Goal: Information Seeking & Learning: Learn about a topic

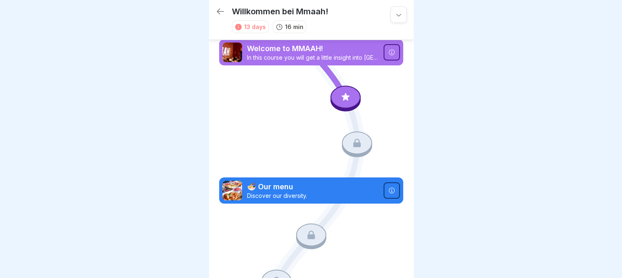
scroll to position [6, 0]
click at [345, 86] on div at bounding box center [346, 97] width 30 height 23
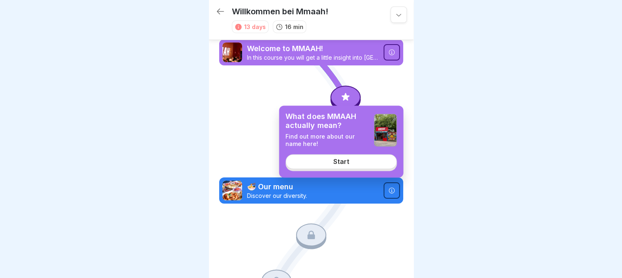
click at [325, 163] on link "Start" at bounding box center [341, 162] width 111 height 15
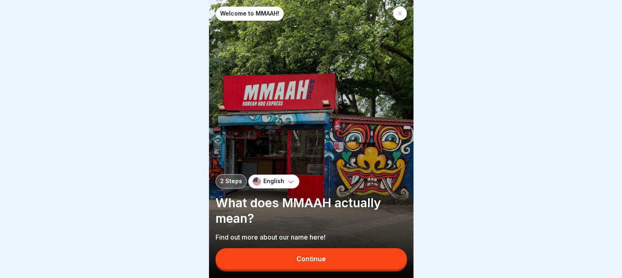
click at [306, 263] on div "Continue" at bounding box center [311, 258] width 29 height 7
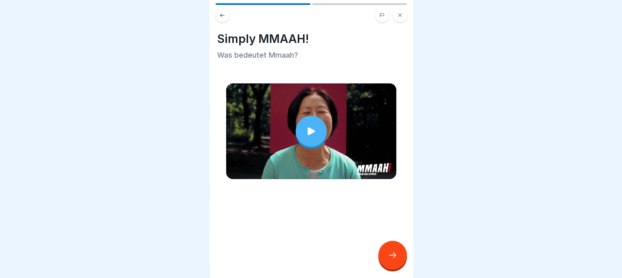
click at [306, 127] on icon at bounding box center [311, 131] width 11 height 11
click at [390, 249] on div at bounding box center [393, 255] width 29 height 29
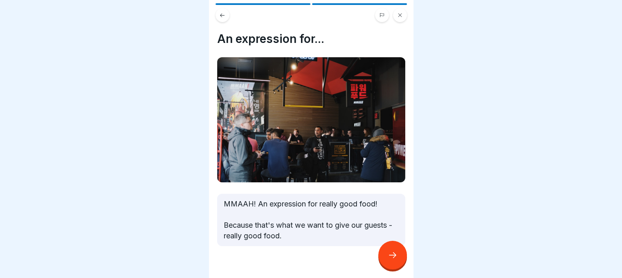
click at [387, 254] on div at bounding box center [393, 255] width 29 height 29
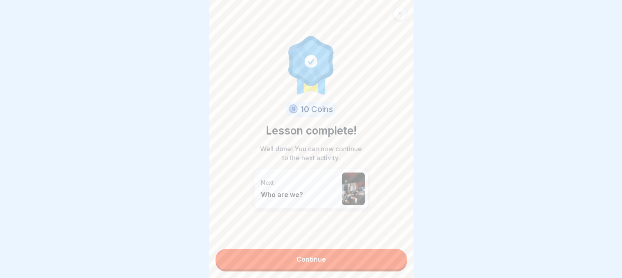
click at [277, 252] on link "Continue" at bounding box center [312, 259] width 192 height 20
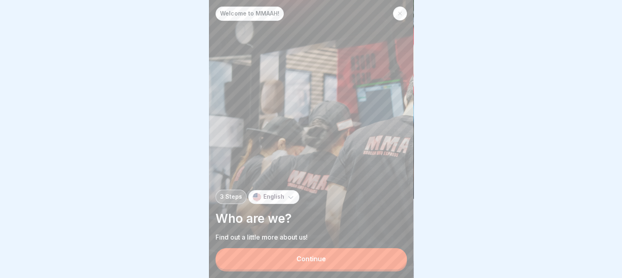
click at [301, 257] on div "Continue" at bounding box center [311, 258] width 29 height 7
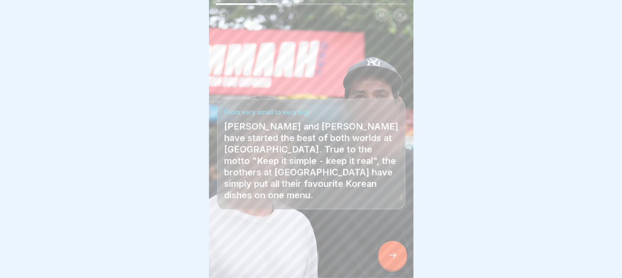
click at [392, 255] on icon at bounding box center [393, 255] width 10 height 10
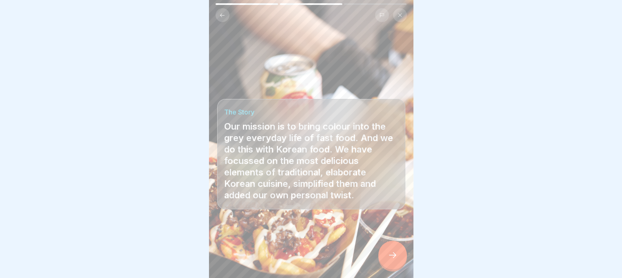
click at [394, 257] on icon at bounding box center [393, 255] width 10 height 10
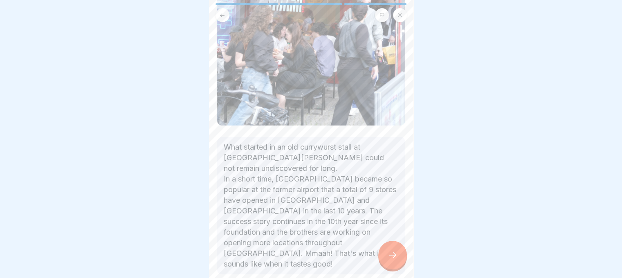
scroll to position [253, 0]
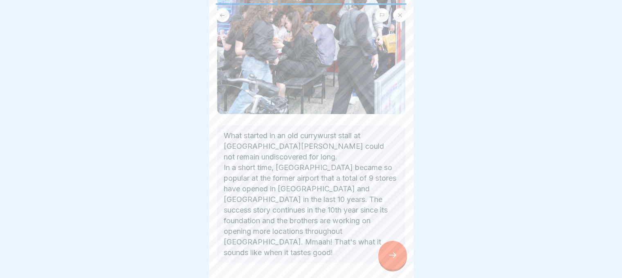
click at [386, 252] on div at bounding box center [393, 255] width 29 height 29
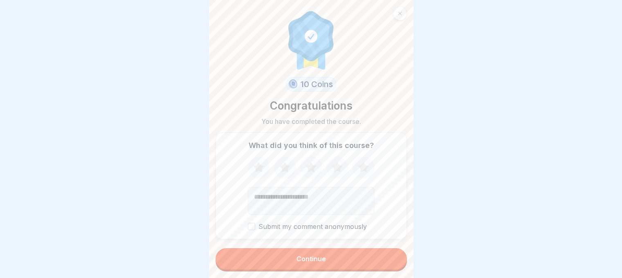
click at [291, 257] on button "Continue" at bounding box center [312, 258] width 192 height 21
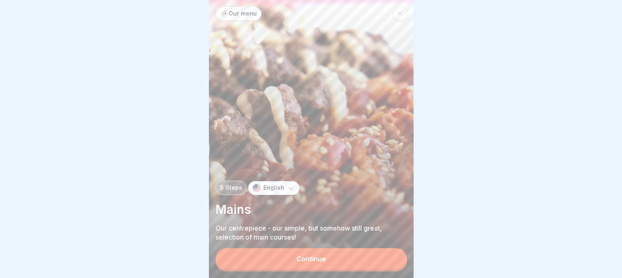
click at [253, 260] on button "Continue" at bounding box center [312, 258] width 192 height 21
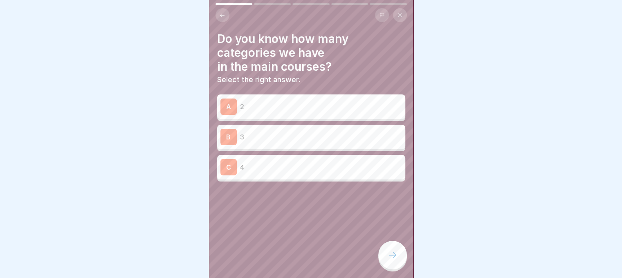
click at [252, 155] on div "C 4" at bounding box center [311, 167] width 188 height 25
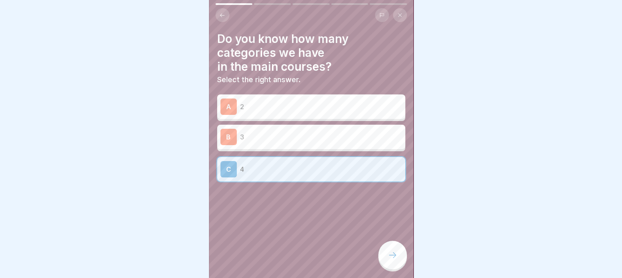
click at [395, 251] on div at bounding box center [393, 255] width 29 height 29
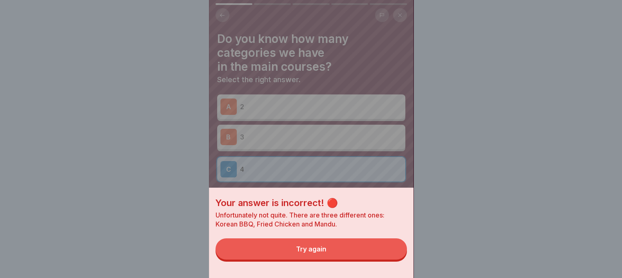
click at [391, 251] on button "Try again" at bounding box center [312, 249] width 192 height 21
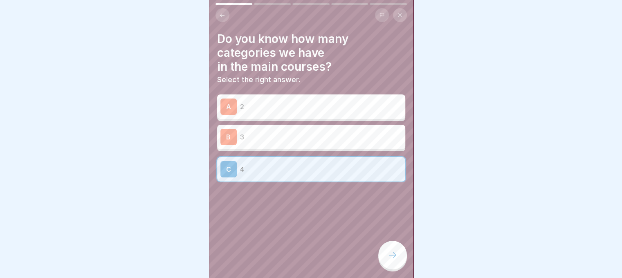
click at [298, 135] on p "3" at bounding box center [321, 137] width 162 height 10
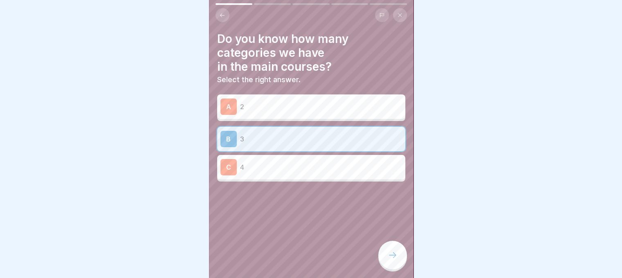
click at [394, 259] on icon at bounding box center [393, 255] width 10 height 10
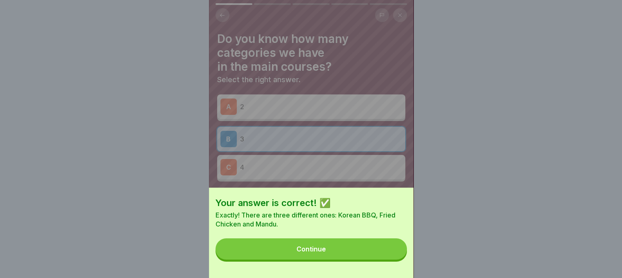
click at [308, 253] on div "Continue" at bounding box center [311, 249] width 29 height 7
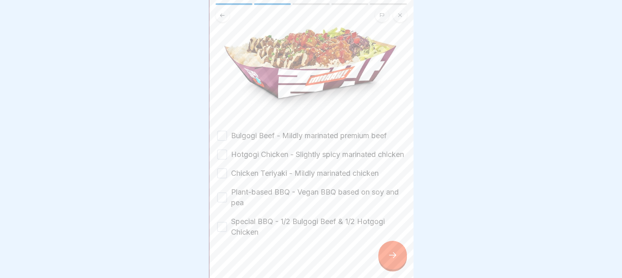
scroll to position [94, 0]
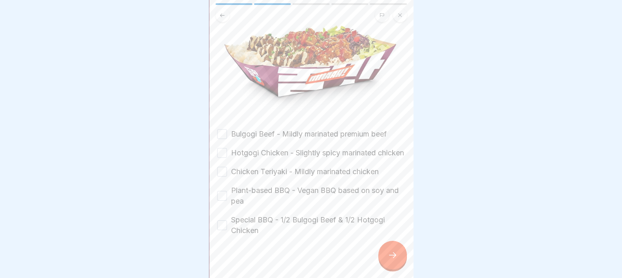
click at [226, 129] on button "Bulgogi Beef - Mildly marinated premium beef" at bounding box center [222, 134] width 10 height 10
click at [222, 152] on button "Hotgogi Chicken - Slightly spicy marinated chicken" at bounding box center [222, 153] width 10 height 10
click at [222, 174] on button "Chicken Teriyaki - Mildly marinated chicken" at bounding box center [222, 172] width 10 height 10
click at [224, 199] on button "Plant-based BBQ - Vegan BBQ based on soy and pea" at bounding box center [222, 196] width 10 height 10
click at [223, 224] on button "Special BBQ - 1/2 Bulgogi Beef & 1/2 Hotgogi Chicken" at bounding box center [222, 226] width 10 height 10
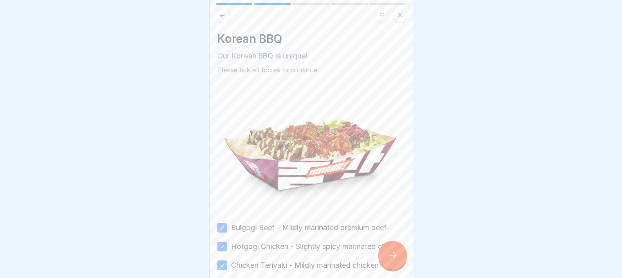
scroll to position [107, 0]
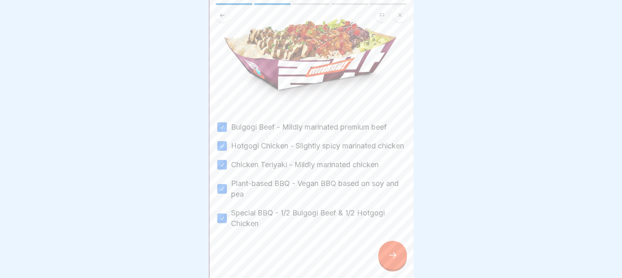
click at [390, 257] on icon at bounding box center [393, 255] width 10 height 10
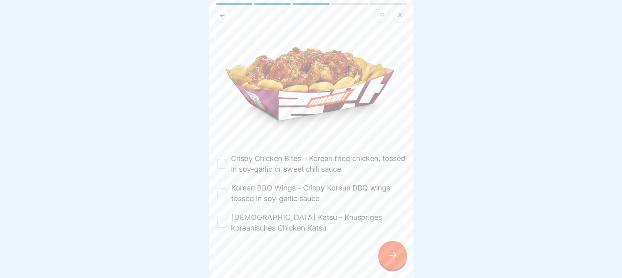
scroll to position [95, 0]
click at [217, 160] on button "Crispy Chicken Bites – Korean fried chicken, tossed in soy-garlic or sweet chil…" at bounding box center [222, 165] width 10 height 10
click at [222, 183] on div "Korean BBQ Wings - Crispy Korean BBQ wings tossed in soy-garlic sauce" at bounding box center [311, 193] width 188 height 21
click at [222, 189] on button "Korean BBQ Wings - Crispy Korean BBQ wings tossed in soy-garlic sauce" at bounding box center [222, 194] width 10 height 10
click at [223, 219] on button "[DEMOGRAPHIC_DATA] Katsu - Knuspriges koreanisches Chicken Katsu" at bounding box center [222, 224] width 10 height 10
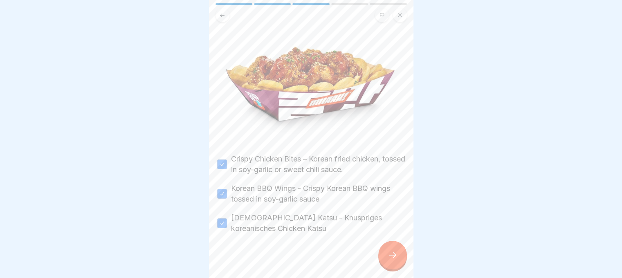
click at [386, 250] on div at bounding box center [393, 255] width 29 height 29
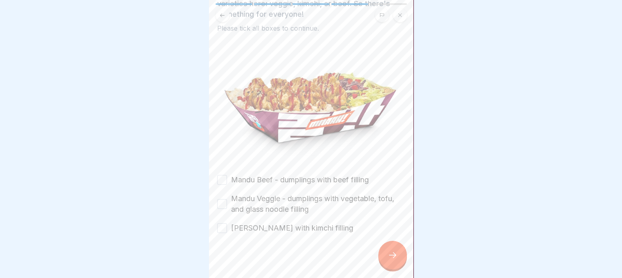
scroll to position [0, 0]
click at [221, 13] on icon at bounding box center [222, 15] width 5 height 4
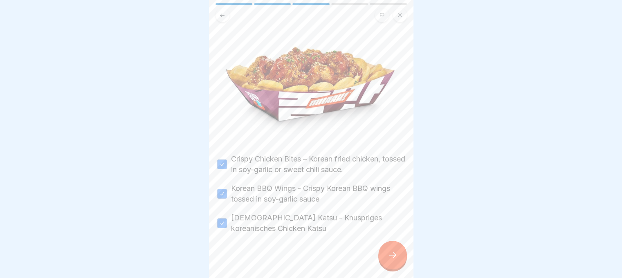
scroll to position [95, 0]
click at [390, 260] on icon at bounding box center [393, 255] width 10 height 10
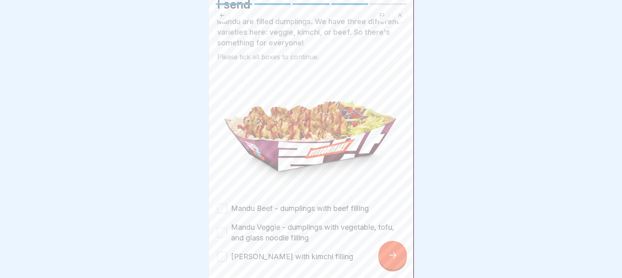
scroll to position [63, 0]
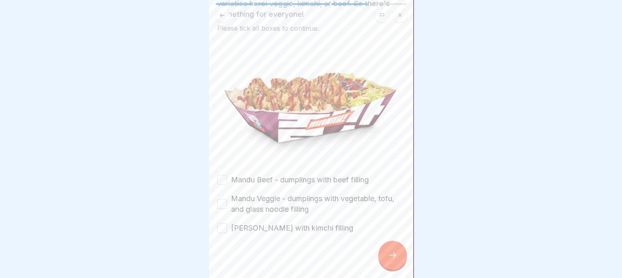
click at [221, 178] on button "Mandu Beef - dumplings with beef filling" at bounding box center [222, 180] width 10 height 10
click at [219, 199] on button "Mandu Veggie - dumplings with vegetable, tofu, and glass noodle filling" at bounding box center [222, 204] width 10 height 10
click at [222, 225] on button "[PERSON_NAME] with kimchi filling" at bounding box center [222, 228] width 10 height 10
click at [385, 267] on div at bounding box center [393, 255] width 29 height 29
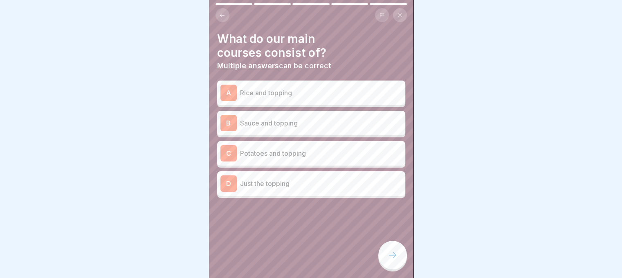
click at [267, 91] on p "Rice and topping" at bounding box center [321, 93] width 162 height 10
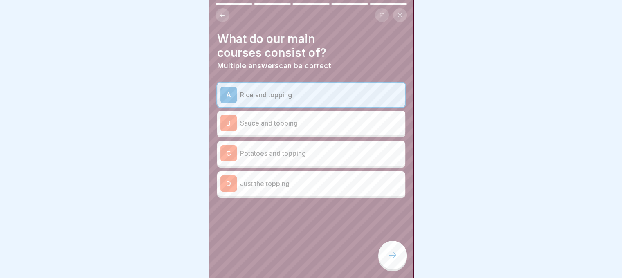
click at [290, 154] on p "Potatoes and topping" at bounding box center [321, 154] width 162 height 10
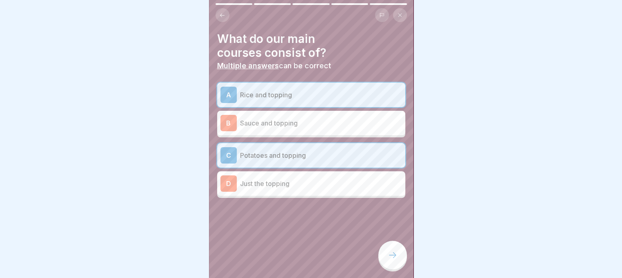
click at [393, 257] on div at bounding box center [393, 255] width 29 height 29
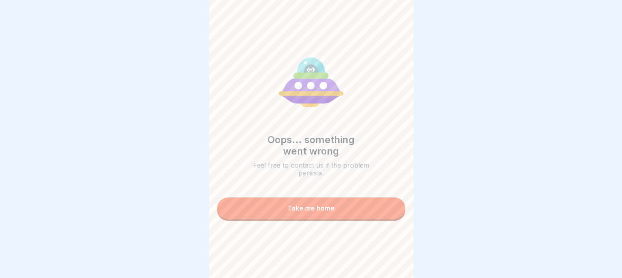
click at [291, 216] on button "Take me home" at bounding box center [311, 208] width 188 height 21
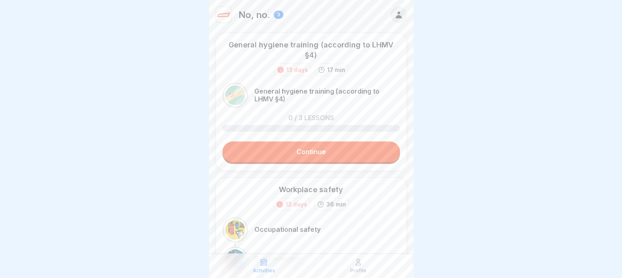
click at [259, 9] on font "No, no." at bounding box center [255, 14] width 32 height 11
click at [275, 11] on div "3" at bounding box center [279, 15] width 10 height 8
click at [394, 10] on icon at bounding box center [398, 14] width 9 height 9
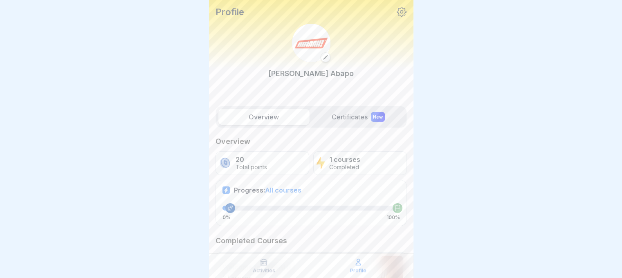
click at [325, 111] on label "Certificates New" at bounding box center [358, 117] width 91 height 16
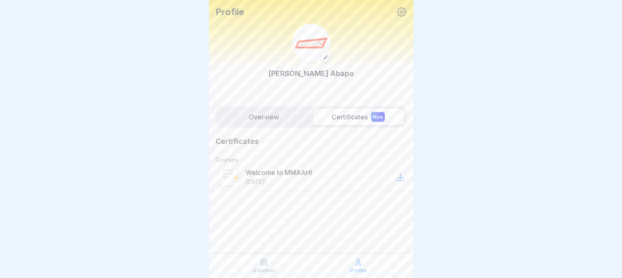
scroll to position [6, 0]
click at [402, 172] on icon at bounding box center [401, 177] width 10 height 10
click at [260, 109] on label "Overview" at bounding box center [264, 117] width 91 height 16
click at [258, 110] on label "Overview" at bounding box center [264, 117] width 91 height 16
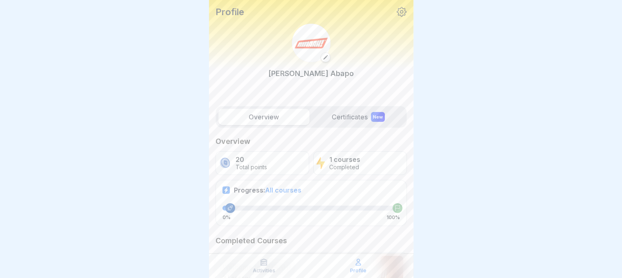
scroll to position [55, 0]
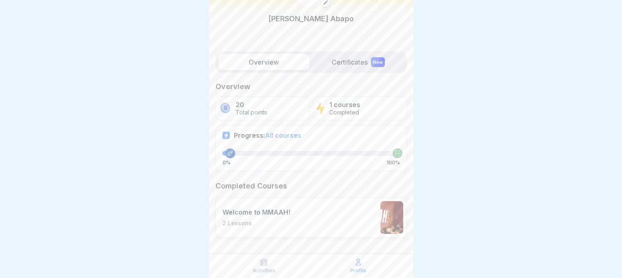
click at [282, 139] on font "All courses" at bounding box center [283, 135] width 36 height 8
click at [332, 116] on div "1 courses Completed" at bounding box center [360, 109] width 94 height 24
drag, startPoint x: 228, startPoint y: 159, endPoint x: 247, endPoint y: 219, distance: 62.6
click at [247, 219] on div "Overview 20 Total points 1 courses Completed Progress: All courses 0% 100% Comp…" at bounding box center [312, 159] width 192 height 155
click at [247, 220] on font "2 Lessons" at bounding box center [237, 223] width 29 height 7
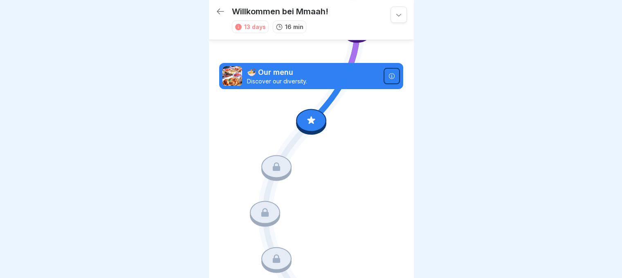
scroll to position [101, 0]
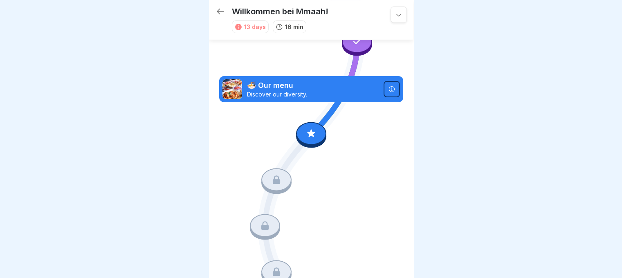
click at [308, 128] on icon at bounding box center [311, 133] width 11 height 11
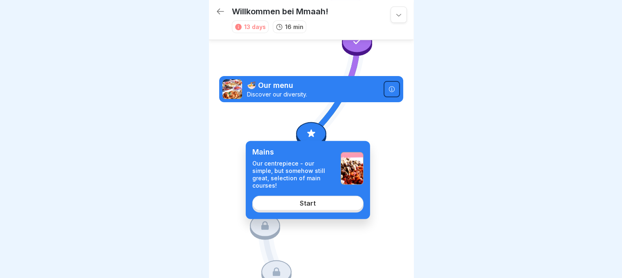
click at [313, 199] on div "Start" at bounding box center [308, 202] width 16 height 7
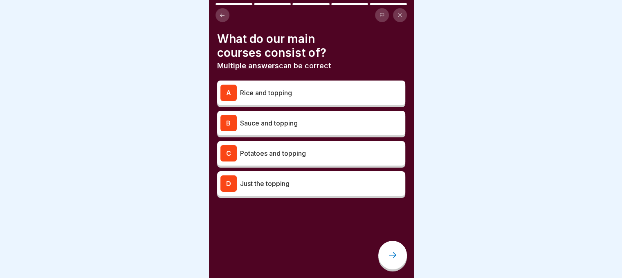
click at [248, 88] on p "Rice and topping" at bounding box center [321, 93] width 162 height 10
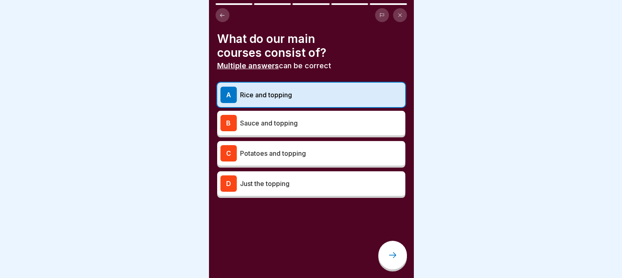
click at [266, 149] on p "Potatoes and topping" at bounding box center [321, 154] width 162 height 10
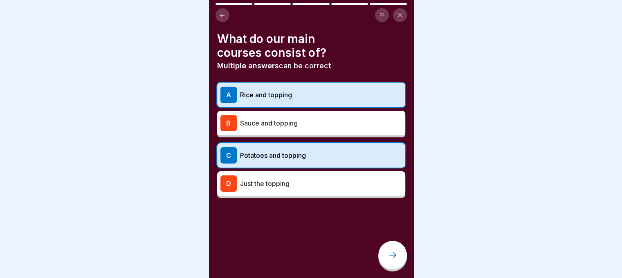
click at [388, 260] on icon at bounding box center [393, 255] width 10 height 10
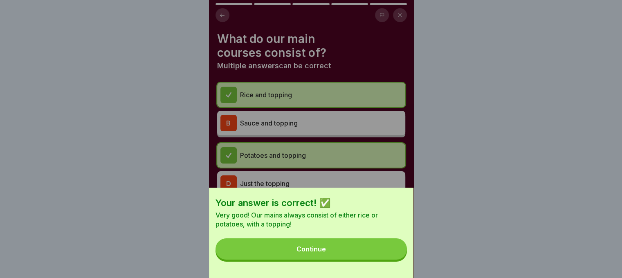
click at [302, 252] on button "Continue" at bounding box center [312, 249] width 192 height 21
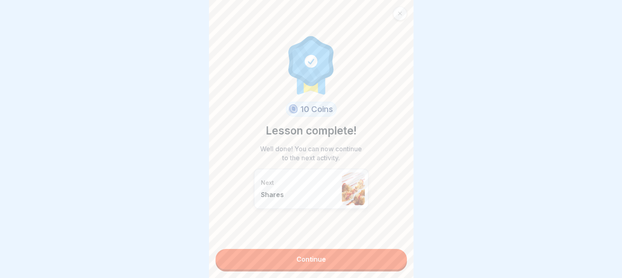
click at [298, 254] on link "Continue" at bounding box center [312, 259] width 192 height 20
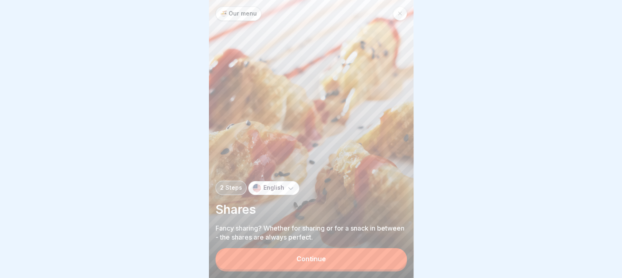
scroll to position [6, 0]
click at [279, 263] on button "Continue" at bounding box center [312, 258] width 192 height 21
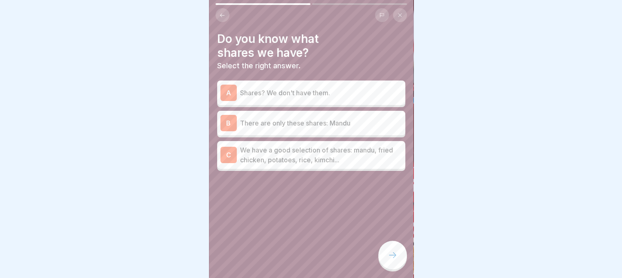
click at [268, 145] on p "We have a good selection of shares: mandu, fried chicken, potatoes, rice, kimch…" at bounding box center [321, 155] width 162 height 20
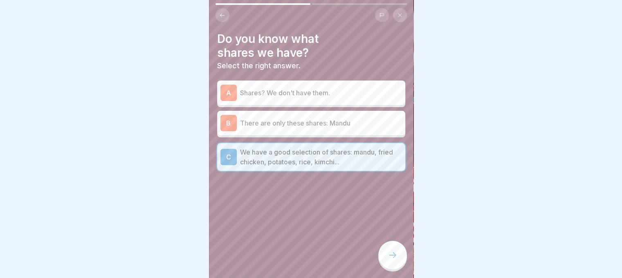
click at [392, 258] on icon at bounding box center [393, 255] width 10 height 10
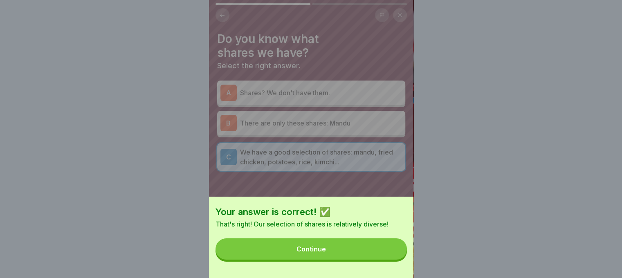
click at [305, 259] on button "Continue" at bounding box center [312, 249] width 192 height 21
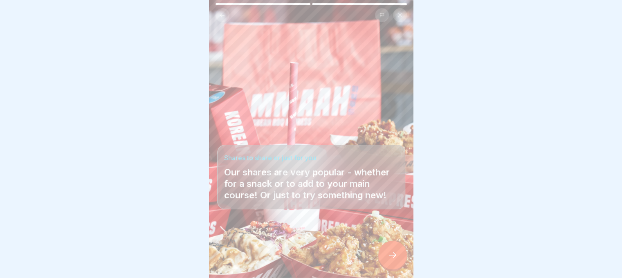
click at [141, 125] on div at bounding box center [311, 139] width 622 height 278
click at [388, 252] on icon at bounding box center [393, 255] width 10 height 10
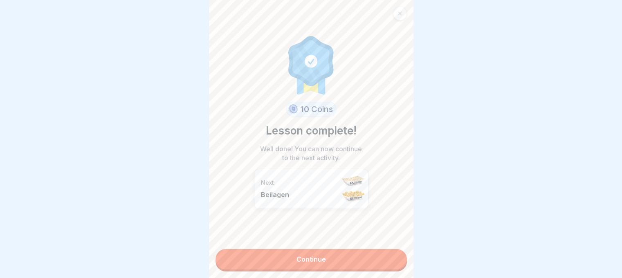
click at [310, 258] on link "Continue" at bounding box center [312, 259] width 192 height 20
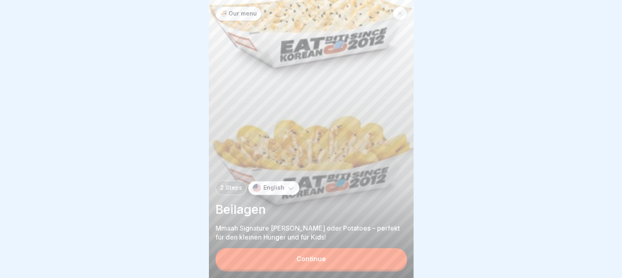
click at [300, 261] on div "Continue" at bounding box center [311, 258] width 29 height 7
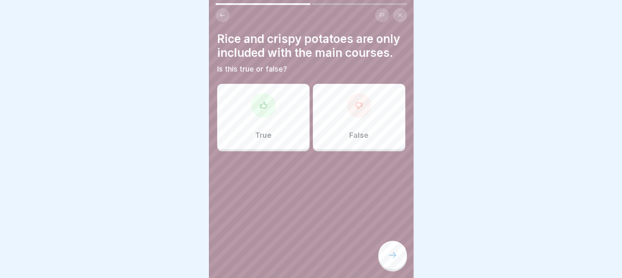
click at [461, 94] on div at bounding box center [311, 139] width 622 height 278
click at [281, 122] on div "True" at bounding box center [263, 116] width 92 height 65
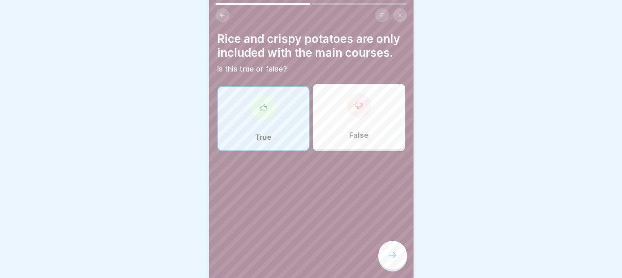
click at [393, 252] on icon at bounding box center [393, 255] width 10 height 10
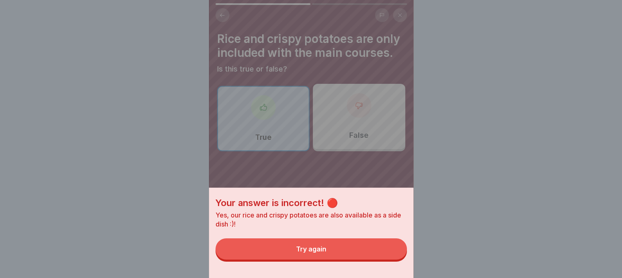
click at [259, 257] on button "Try again" at bounding box center [312, 249] width 192 height 21
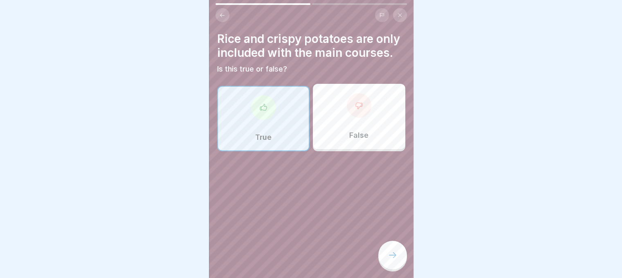
click at [341, 125] on div "False" at bounding box center [359, 116] width 92 height 65
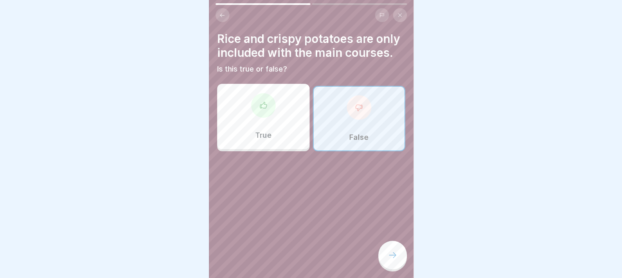
click at [390, 258] on icon at bounding box center [393, 255] width 10 height 10
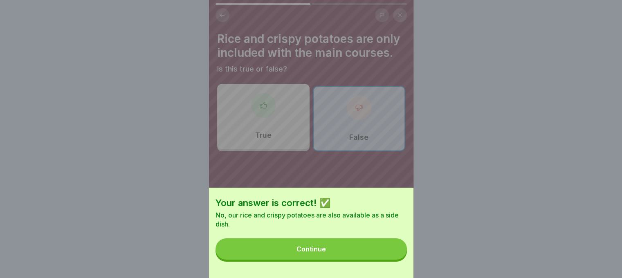
click at [308, 250] on button "Continue" at bounding box center [312, 249] width 192 height 21
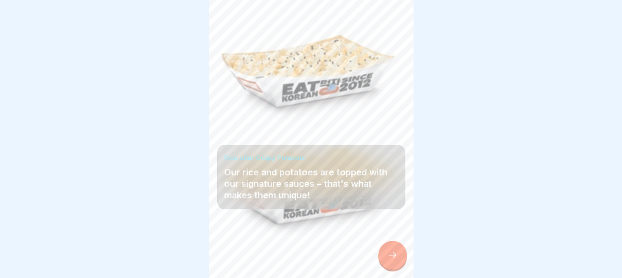
click at [391, 263] on div at bounding box center [393, 255] width 29 height 29
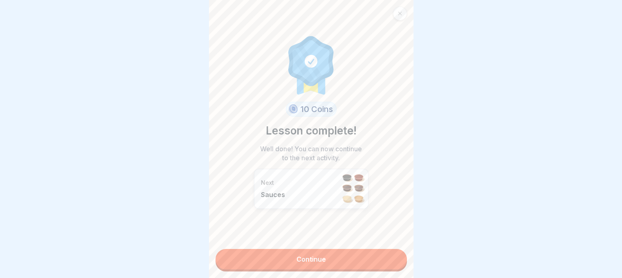
click at [318, 258] on link "Continue" at bounding box center [312, 259] width 192 height 20
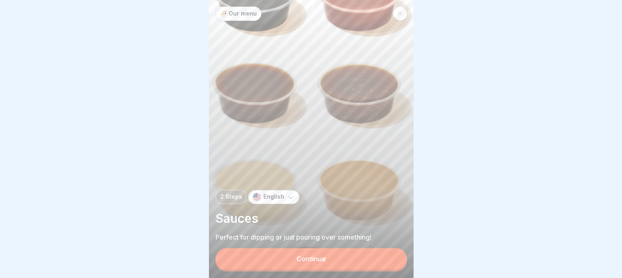
click at [291, 269] on button "Continue" at bounding box center [312, 258] width 192 height 21
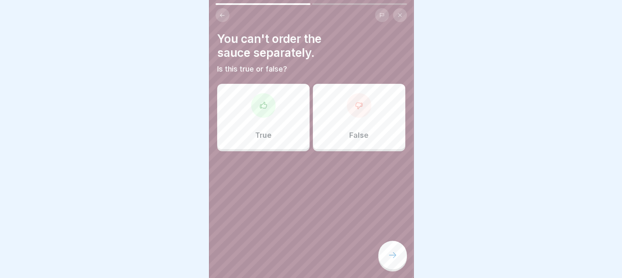
click at [329, 119] on div "False" at bounding box center [359, 116] width 92 height 65
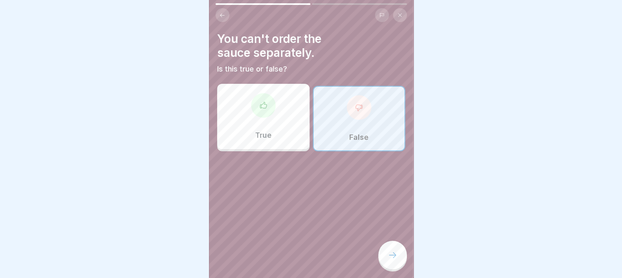
click at [393, 257] on icon at bounding box center [393, 255] width 10 height 10
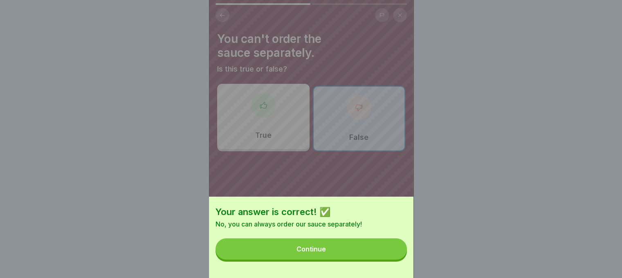
click at [354, 260] on button "Continue" at bounding box center [312, 249] width 192 height 21
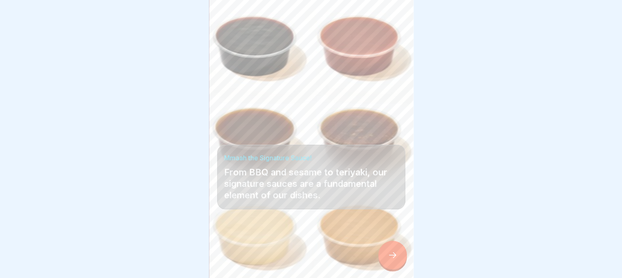
click at [383, 248] on div at bounding box center [393, 255] width 29 height 29
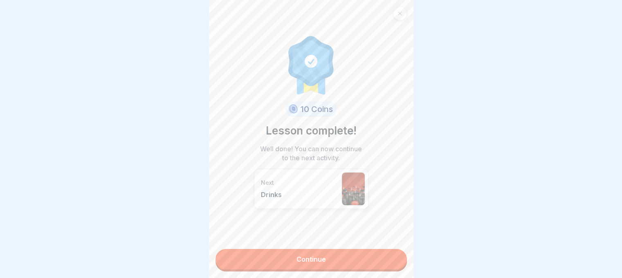
click at [335, 249] on link "Continue" at bounding box center [312, 259] width 192 height 20
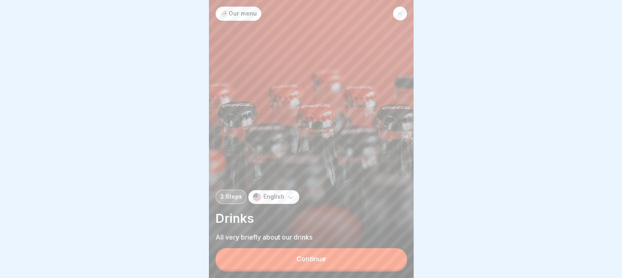
click at [290, 255] on button "Continue" at bounding box center [312, 258] width 192 height 21
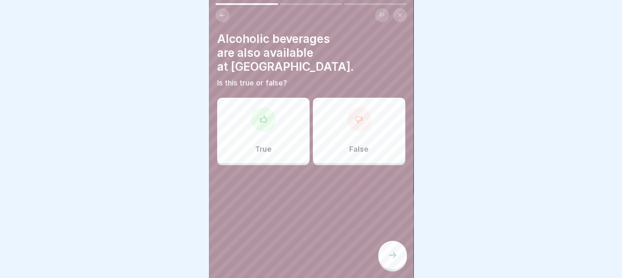
click at [252, 118] on div "True" at bounding box center [263, 130] width 92 height 65
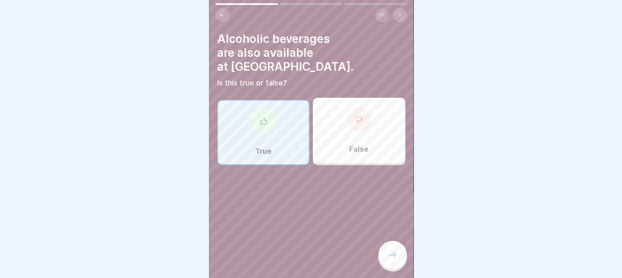
click at [394, 257] on icon at bounding box center [393, 255] width 10 height 10
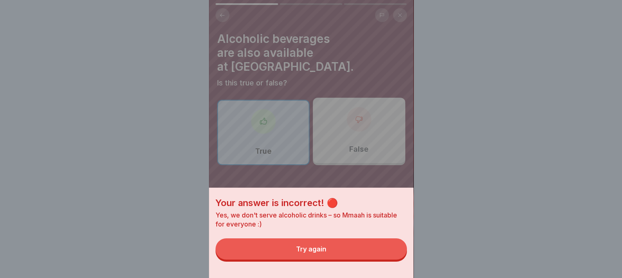
click at [279, 257] on button "Try again" at bounding box center [312, 249] width 192 height 21
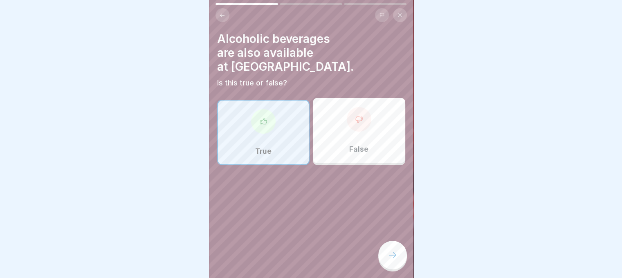
click at [366, 110] on div "False" at bounding box center [359, 130] width 92 height 65
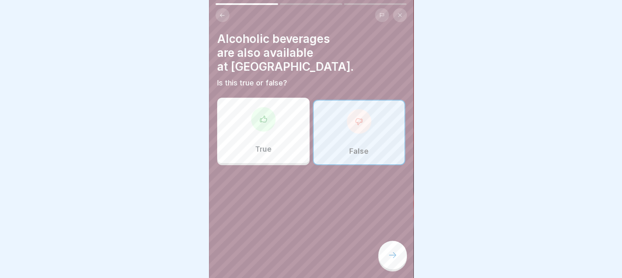
click at [386, 251] on div at bounding box center [393, 255] width 29 height 29
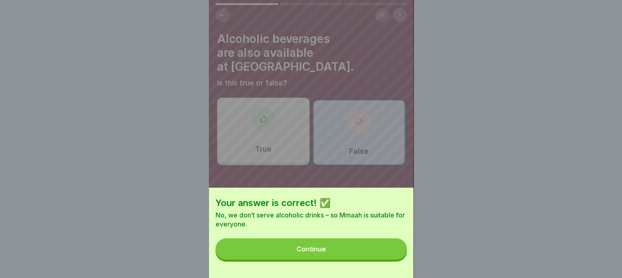
click at [316, 253] on font "Continue" at bounding box center [311, 249] width 29 height 8
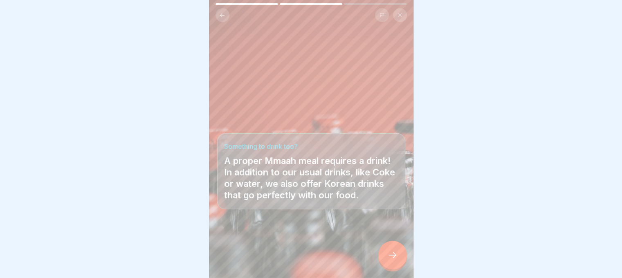
click at [399, 252] on div at bounding box center [393, 255] width 29 height 29
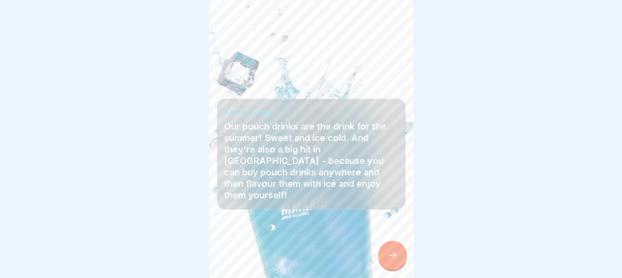
click at [392, 257] on icon at bounding box center [393, 255] width 10 height 10
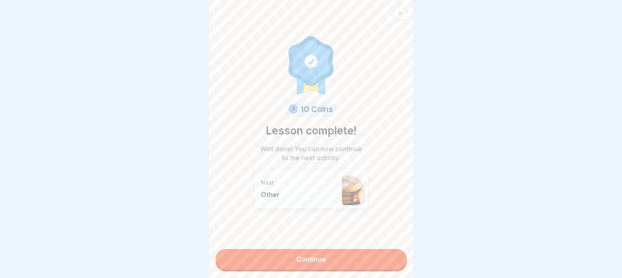
click at [337, 255] on link "Continue" at bounding box center [312, 259] width 192 height 20
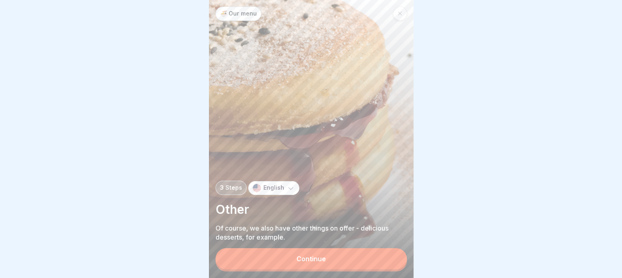
click at [327, 255] on button "Continue" at bounding box center [312, 258] width 192 height 21
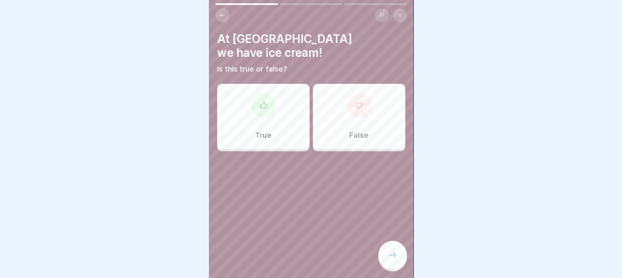
click at [309, 52] on div "At Mmaah we have ice cream! Is this true or false? True False" at bounding box center [311, 91] width 188 height 119
click at [340, 100] on div "False" at bounding box center [359, 116] width 92 height 65
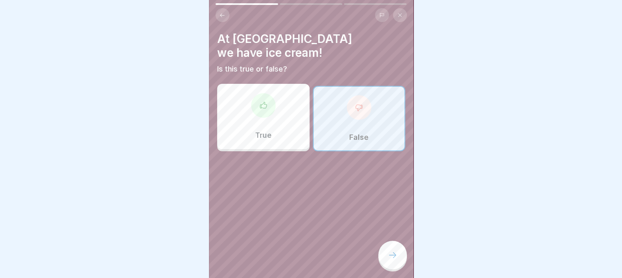
click at [390, 251] on div at bounding box center [393, 255] width 29 height 29
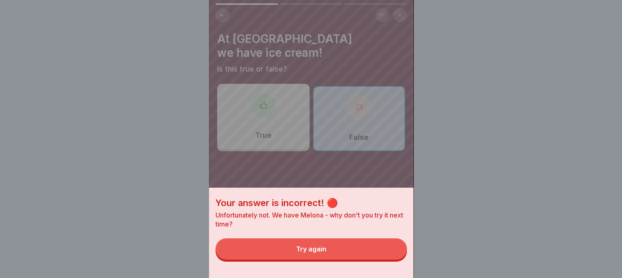
click at [361, 255] on button "Try again" at bounding box center [312, 249] width 192 height 21
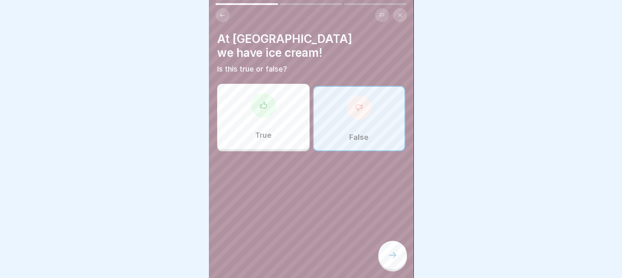
click at [279, 99] on div "True" at bounding box center [263, 116] width 92 height 65
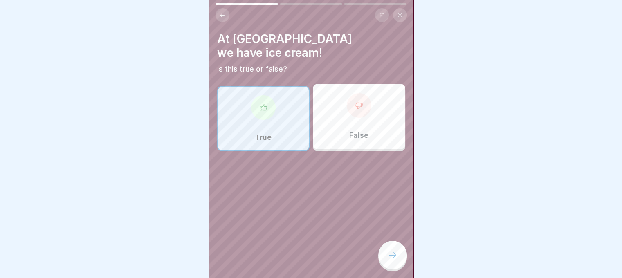
click at [392, 260] on div at bounding box center [393, 255] width 29 height 29
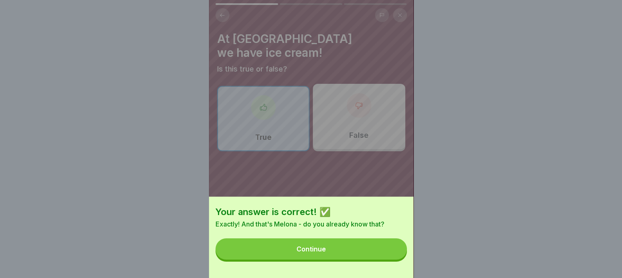
click at [275, 247] on button "Continue" at bounding box center [312, 249] width 192 height 21
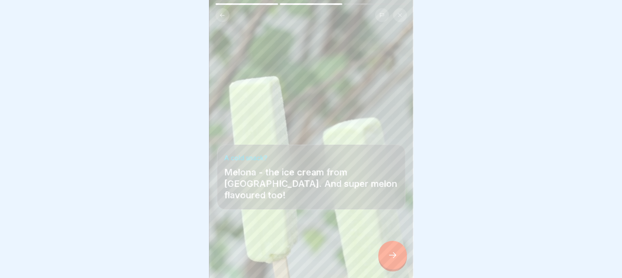
click at [394, 261] on div at bounding box center [393, 255] width 29 height 29
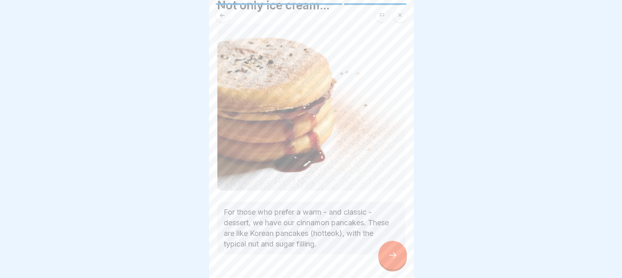
scroll to position [33, 0]
click at [390, 250] on div at bounding box center [393, 255] width 29 height 29
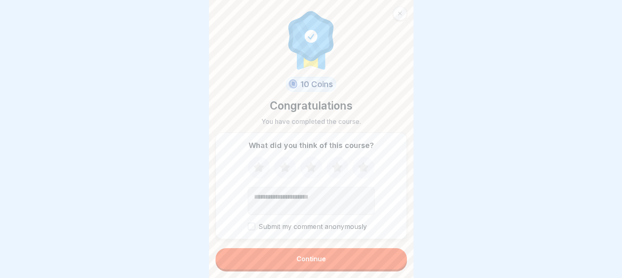
click at [314, 260] on font "Continue" at bounding box center [311, 259] width 29 height 8
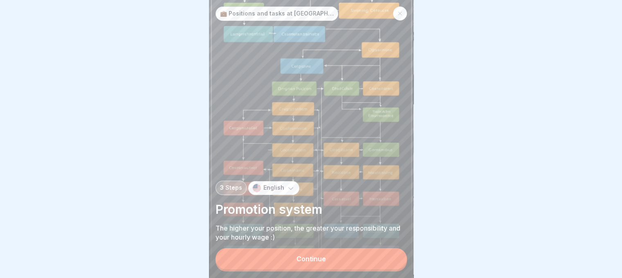
click at [291, 265] on button "Continue" at bounding box center [312, 258] width 192 height 21
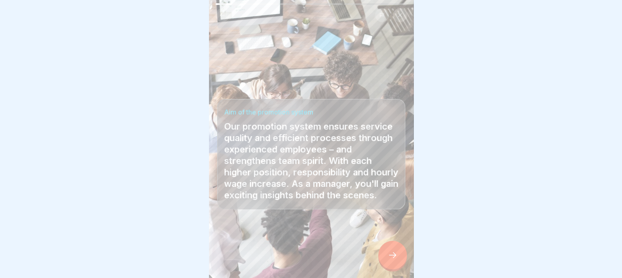
click at [391, 252] on icon at bounding box center [393, 255] width 10 height 10
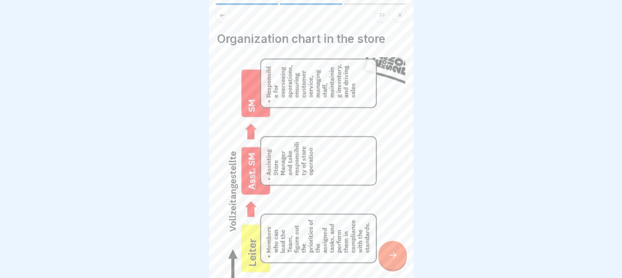
click at [386, 265] on div at bounding box center [393, 255] width 29 height 29
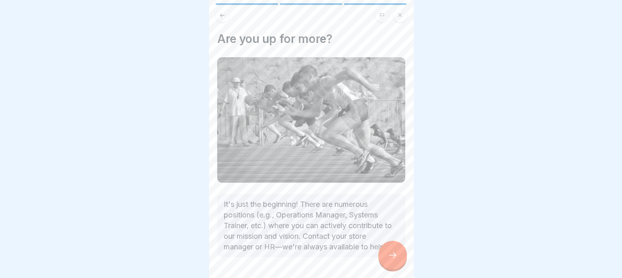
click at [386, 259] on div at bounding box center [393, 255] width 29 height 29
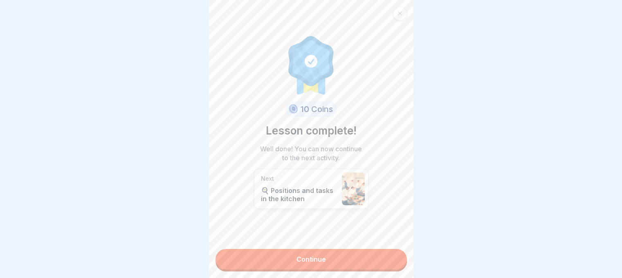
click at [348, 255] on link "Continue" at bounding box center [312, 259] width 192 height 20
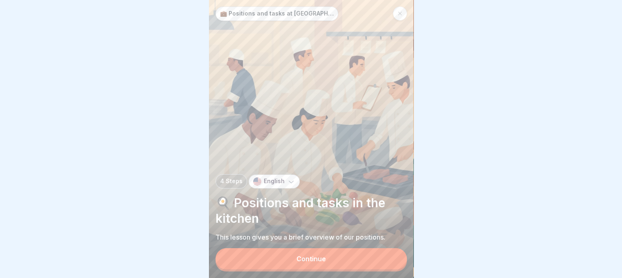
click at [300, 260] on font "Continue" at bounding box center [311, 259] width 29 height 8
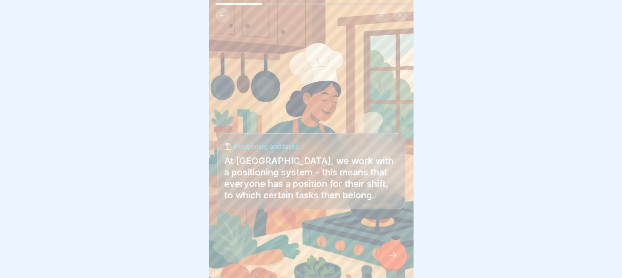
click at [390, 245] on div at bounding box center [393, 255] width 29 height 29
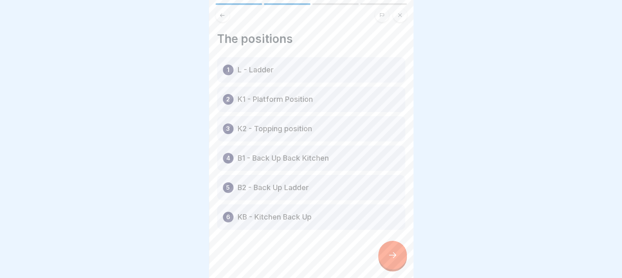
click at [281, 81] on div "1 L - Ladder" at bounding box center [311, 69] width 188 height 25
click at [285, 73] on div "1 L - Ladder" at bounding box center [311, 69] width 188 height 25
click at [286, 252] on div at bounding box center [311, 254] width 188 height 49
click at [390, 259] on icon at bounding box center [393, 255] width 10 height 10
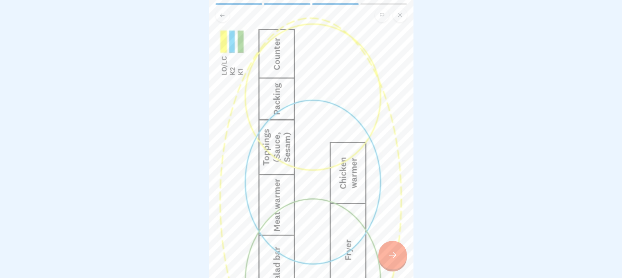
scroll to position [59, 0]
click at [399, 250] on div "💼 Positions and tasks at Mmaah 4 Steps English 🍳 Positions and tasks in the kit…" at bounding box center [311, 139] width 205 height 278
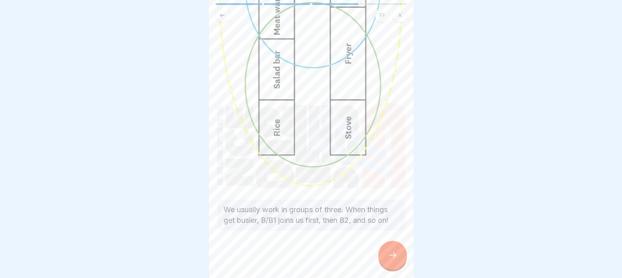
click at [388, 255] on div at bounding box center [393, 255] width 29 height 29
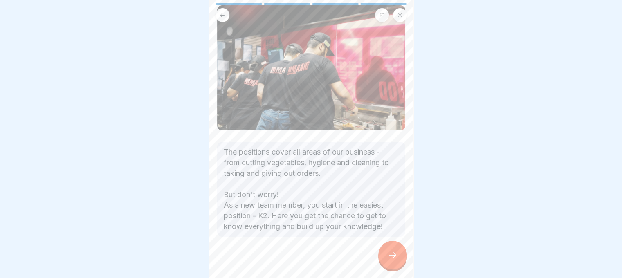
scroll to position [56, 0]
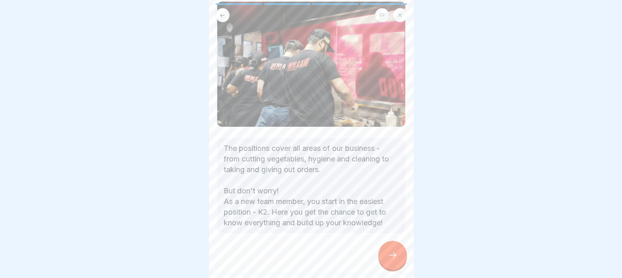
click at [386, 259] on div at bounding box center [393, 255] width 29 height 29
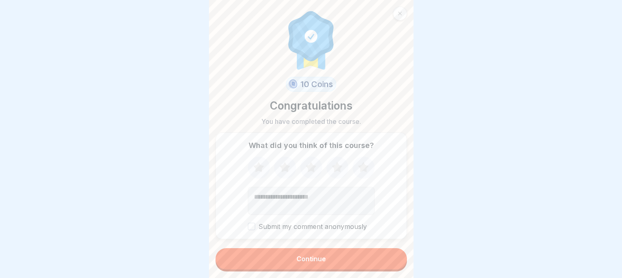
click at [334, 262] on button "Continue" at bounding box center [312, 258] width 192 height 21
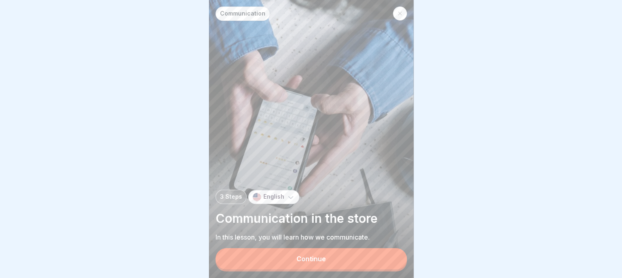
click at [288, 252] on button "Continue" at bounding box center [312, 258] width 192 height 21
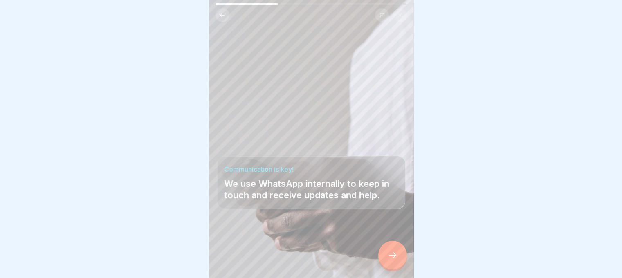
click at [393, 253] on icon at bounding box center [393, 255] width 10 height 10
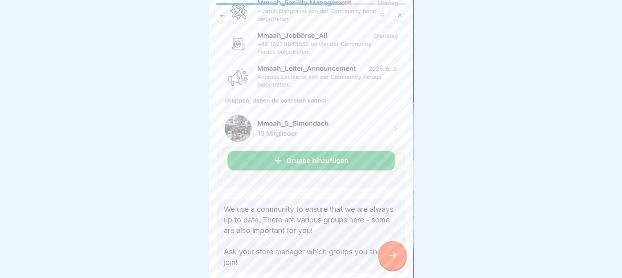
scroll to position [268, 0]
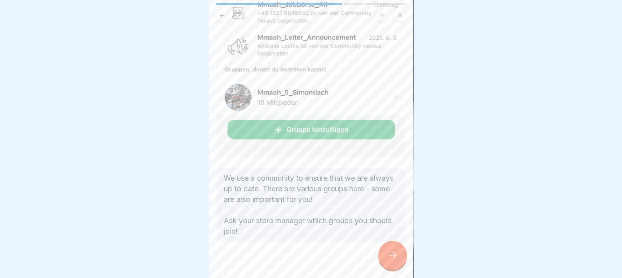
click at [391, 259] on icon at bounding box center [393, 255] width 10 height 10
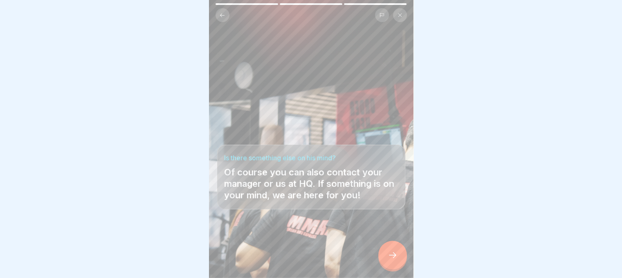
click at [403, 260] on div at bounding box center [393, 255] width 29 height 29
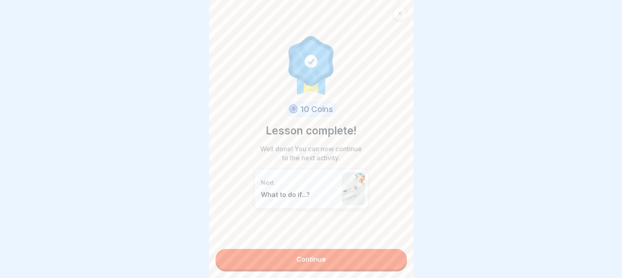
click at [339, 250] on link "Continue" at bounding box center [312, 259] width 192 height 20
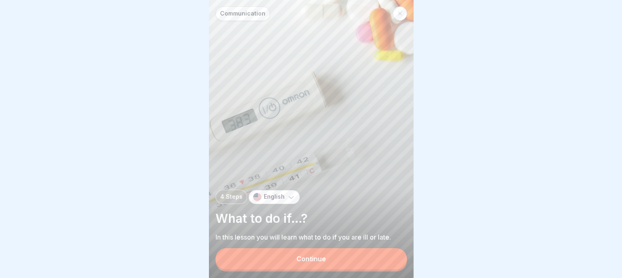
click at [331, 254] on button "Continue" at bounding box center [312, 258] width 192 height 21
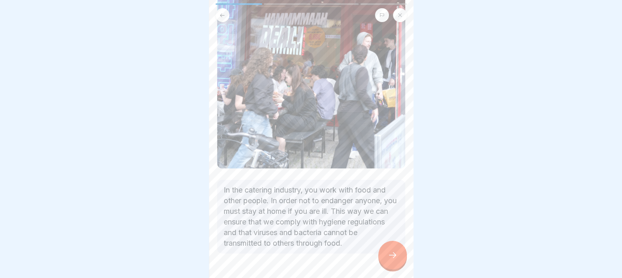
scroll to position [171, 0]
click at [392, 252] on icon at bounding box center [393, 255] width 10 height 10
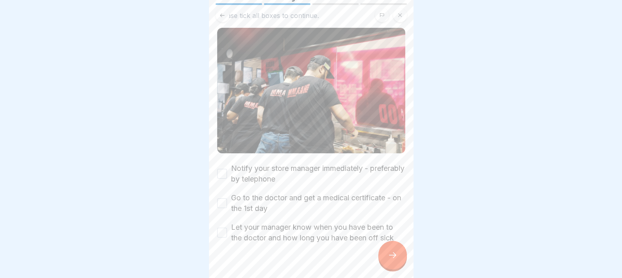
scroll to position [54, 0]
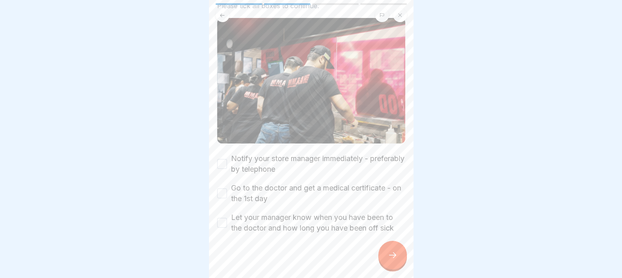
click at [225, 159] on button "Notify your store manager immediately - preferably by telephone" at bounding box center [222, 164] width 10 height 10
click at [219, 189] on button "Go to the doctor and get a medical certificate - on the 1st day" at bounding box center [222, 194] width 10 height 10
click at [222, 218] on button "Let your manager know when you have been to the doctor and how long you have be…" at bounding box center [222, 223] width 10 height 10
click at [396, 261] on div at bounding box center [393, 255] width 29 height 29
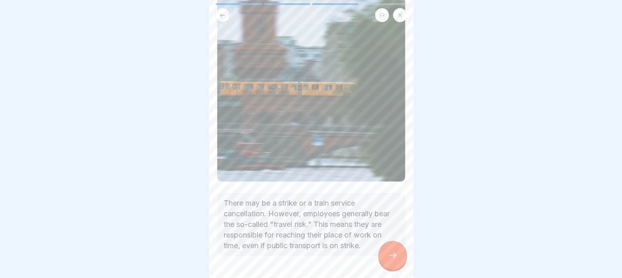
scroll to position [112, 0]
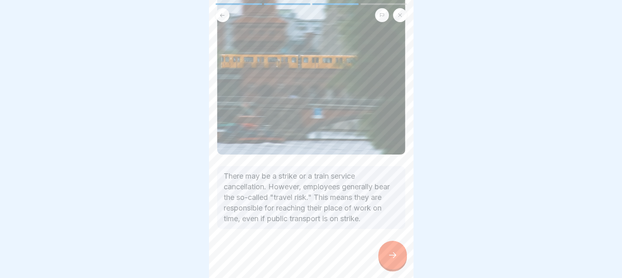
click at [395, 262] on div at bounding box center [393, 255] width 29 height 29
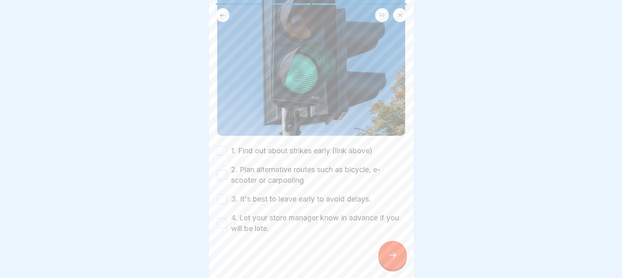
scroll to position [170, 0]
click at [219, 148] on button "1. Find out about strikes early (link above)" at bounding box center [222, 151] width 10 height 10
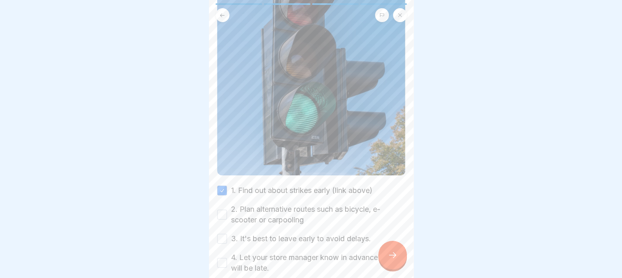
scroll to position [178, 0]
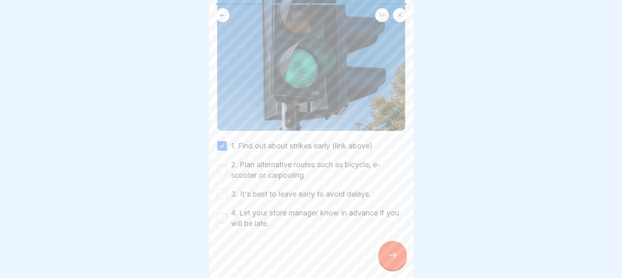
click at [219, 166] on button "2. Plan alternative routes such as bicycle, e-scooter or carpooling" at bounding box center [222, 170] width 10 height 10
click at [222, 189] on button "3. It's best to leave early to avoid delays." at bounding box center [222, 194] width 10 height 10
click at [224, 214] on button "4. Let your store manager know in advance if you will be late." at bounding box center [222, 219] width 10 height 10
click at [397, 259] on icon at bounding box center [393, 255] width 10 height 10
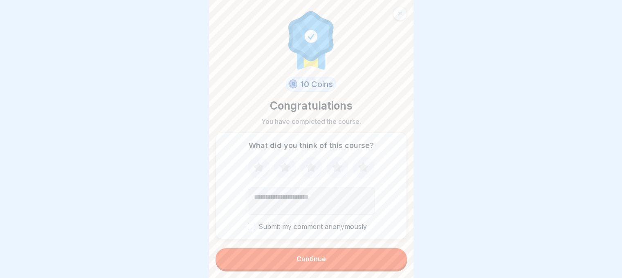
click at [326, 258] on button "Continue" at bounding box center [312, 258] width 192 height 21
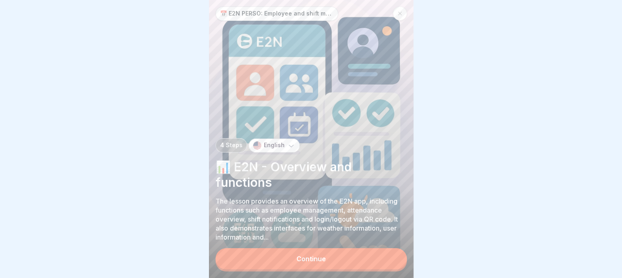
click at [282, 265] on button "Continue" at bounding box center [312, 258] width 192 height 21
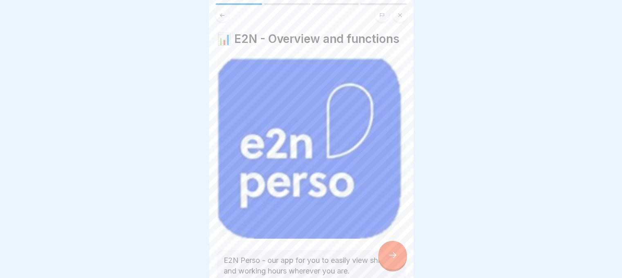
scroll to position [60, 0]
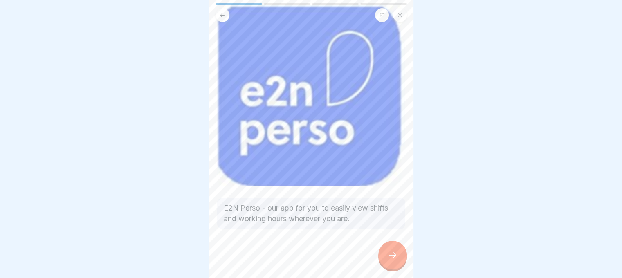
click at [380, 252] on div at bounding box center [393, 255] width 29 height 29
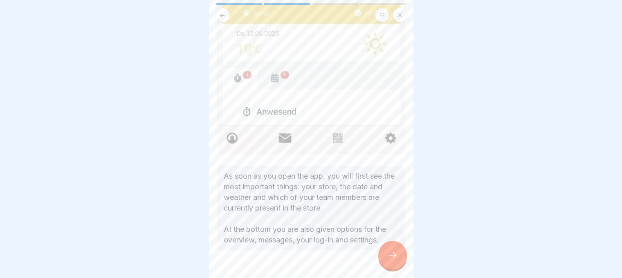
scroll to position [282, 0]
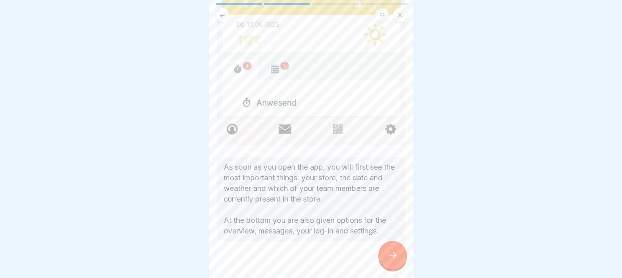
click at [390, 259] on icon at bounding box center [393, 255] width 10 height 10
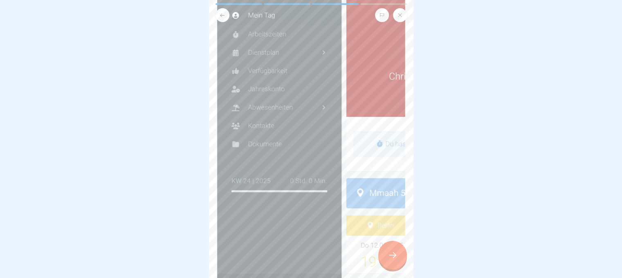
scroll to position [274, 0]
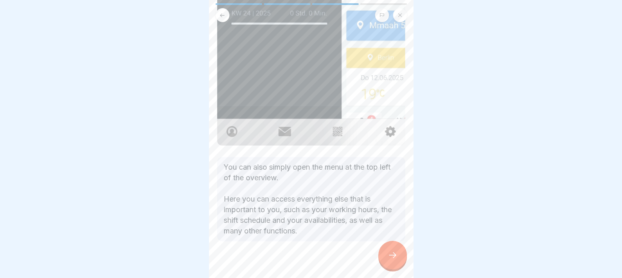
click at [397, 261] on div at bounding box center [393, 255] width 29 height 29
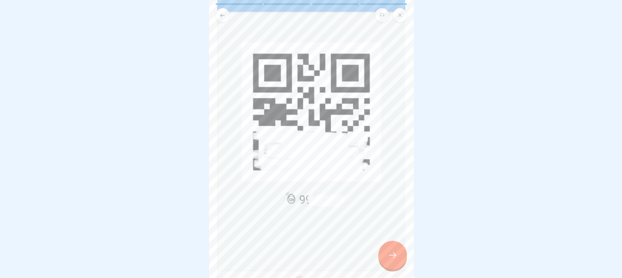
scroll to position [272, 0]
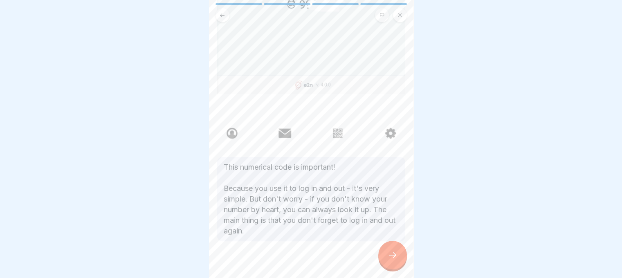
click at [388, 260] on icon at bounding box center [393, 255] width 10 height 10
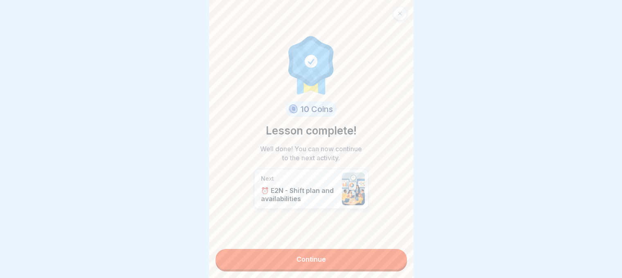
click at [326, 260] on link "Continue" at bounding box center [312, 259] width 192 height 20
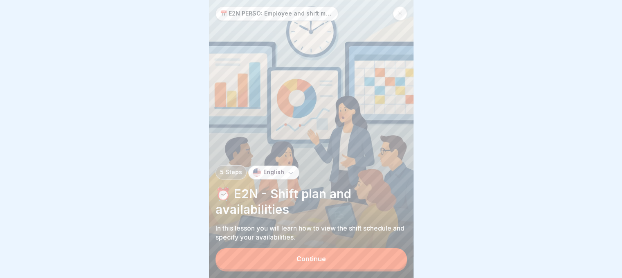
scroll to position [6, 0]
click at [311, 250] on button "Continue" at bounding box center [312, 258] width 192 height 21
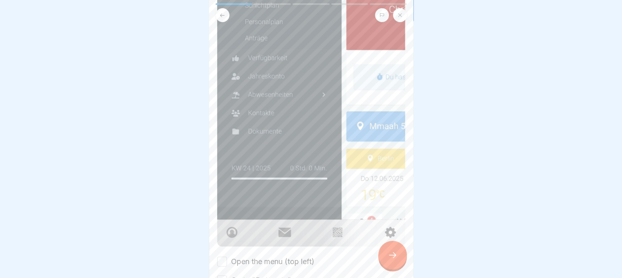
scroll to position [254, 0]
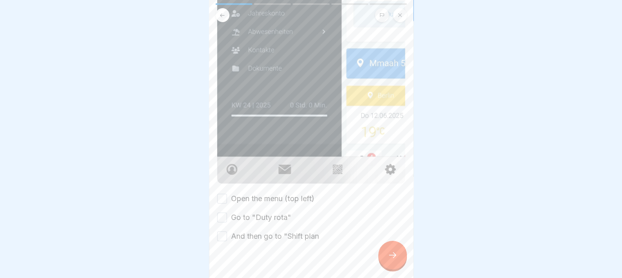
click at [221, 194] on button "Open the menu (top left)" at bounding box center [222, 199] width 10 height 10
click at [221, 204] on div "Open the menu (top left) Go to "Duty rota" And then go to "Shift plan" at bounding box center [311, 218] width 188 height 48
click at [219, 213] on button "Go to "Duty rota"" at bounding box center [222, 218] width 10 height 10
click at [219, 232] on button "And then go to "Shift plan" at bounding box center [222, 237] width 10 height 10
click at [388, 256] on icon at bounding box center [393, 255] width 10 height 10
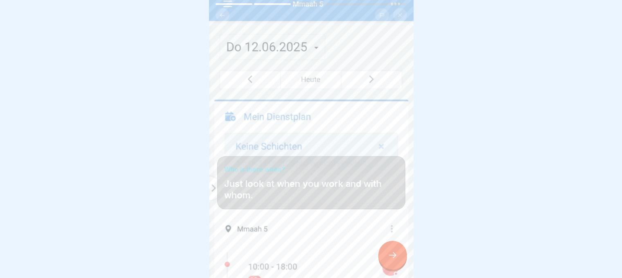
scroll to position [6, 0]
click at [396, 260] on icon at bounding box center [393, 255] width 10 height 10
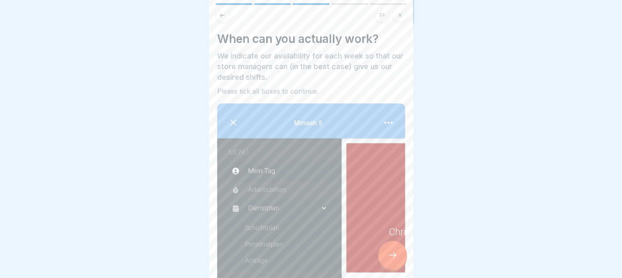
scroll to position [267, 0]
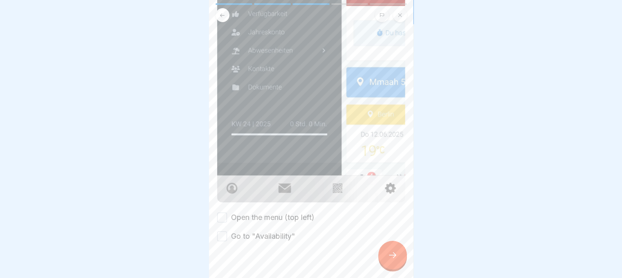
click at [219, 213] on button "Open the menu (top left)" at bounding box center [222, 218] width 10 height 10
click at [222, 232] on button "Go to "Availability"" at bounding box center [222, 237] width 10 height 10
click at [390, 263] on div at bounding box center [393, 255] width 29 height 29
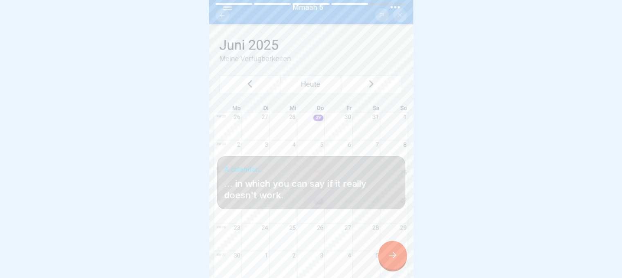
click at [384, 244] on div "📅 E2N PERSO: Employee and shift management 5 Steps English ⏰ E2N - Shift plan a…" at bounding box center [311, 139] width 205 height 278
click at [404, 259] on div at bounding box center [393, 255] width 29 height 29
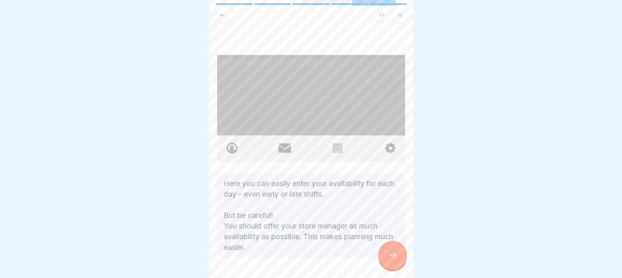
scroll to position [277, 0]
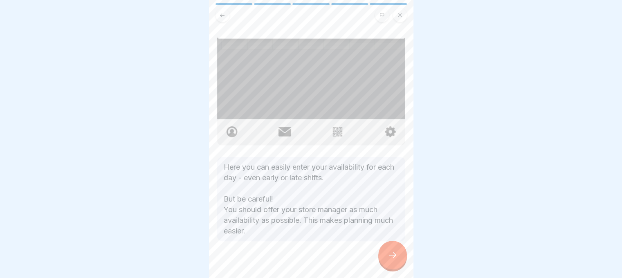
click at [392, 263] on div at bounding box center [393, 255] width 29 height 29
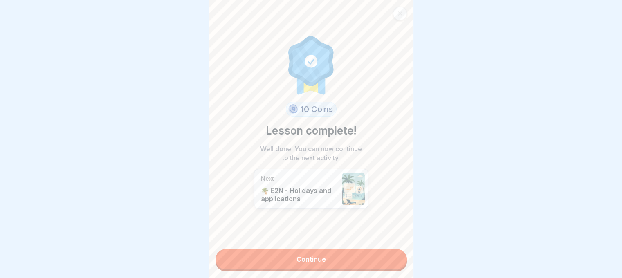
click at [318, 249] on link "Continue" at bounding box center [312, 259] width 192 height 20
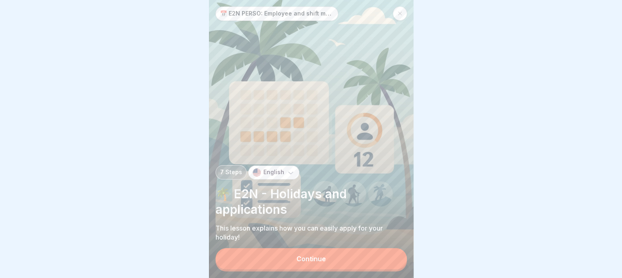
click at [301, 264] on button "Continue" at bounding box center [312, 258] width 192 height 21
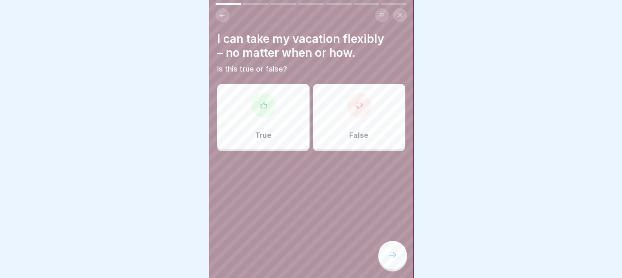
drag, startPoint x: 569, startPoint y: 1, endPoint x: 461, endPoint y: 56, distance: 121.2
click at [461, 56] on div at bounding box center [311, 139] width 622 height 278
click at [354, 135] on div "I can take my vacation flexibly – no matter when or how. Is this true or false?…" at bounding box center [311, 139] width 205 height 278
click at [354, 135] on div "False" at bounding box center [359, 116] width 92 height 65
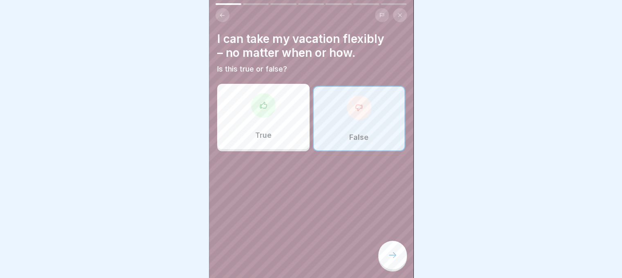
click at [382, 264] on div at bounding box center [393, 255] width 29 height 29
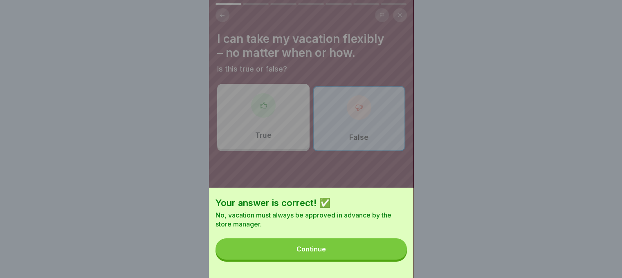
click at [288, 251] on button "Continue" at bounding box center [312, 249] width 192 height 21
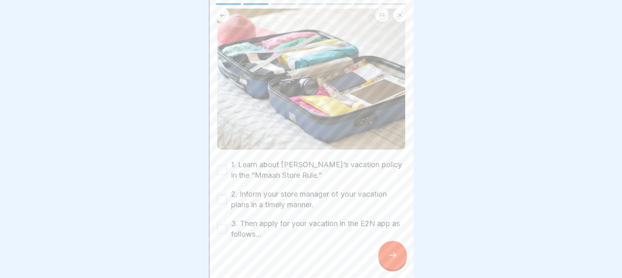
scroll to position [93, 0]
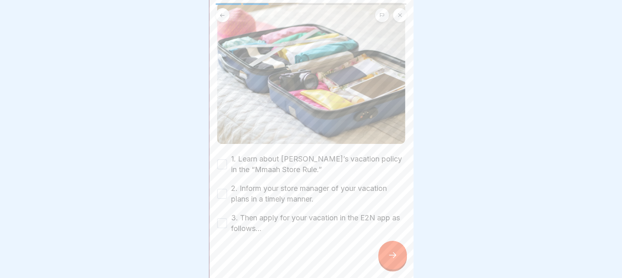
click at [223, 154] on div "Check before you request your vacation days. Section 7 paragraph 1 BUrlG Please…" at bounding box center [311, 86] width 188 height 295
click at [223, 160] on button "1. Learn about Mmaah’s vacation policy in the “Mmaah Store Rule.”" at bounding box center [222, 165] width 10 height 10
click at [220, 189] on button "2. Inform your store manager of your vacation plans in a timely manner." at bounding box center [222, 194] width 10 height 10
click at [225, 219] on button "3. Then apply for your vacation in the E2N app as follows..." at bounding box center [222, 224] width 10 height 10
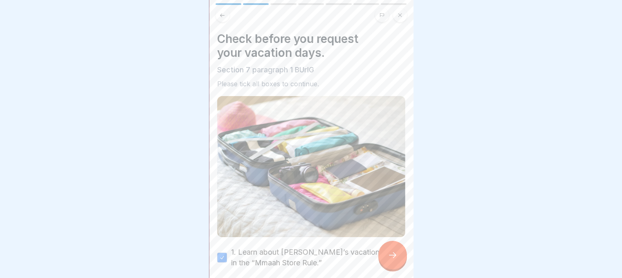
click at [391, 262] on div at bounding box center [393, 255] width 29 height 29
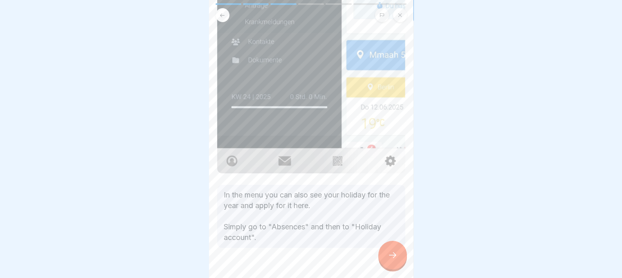
scroll to position [252, 0]
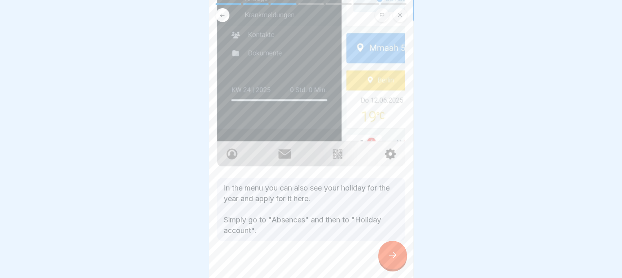
click at [393, 257] on icon at bounding box center [393, 255] width 10 height 10
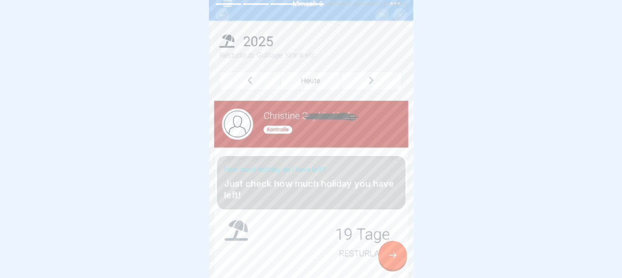
click at [391, 250] on div at bounding box center [393, 255] width 29 height 29
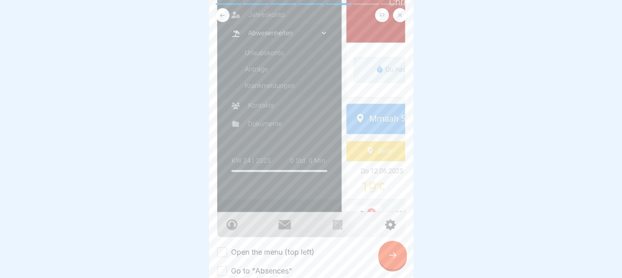
scroll to position [261, 0]
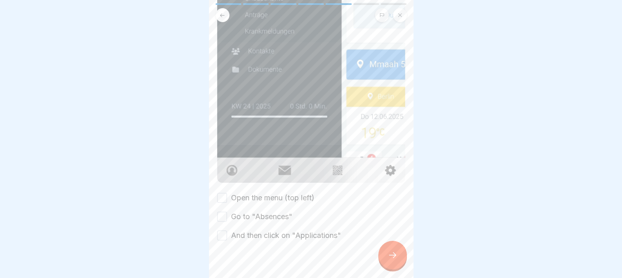
click at [222, 193] on button "Open the menu (top left)" at bounding box center [222, 198] width 10 height 10
click at [223, 212] on button "Go to "Absences"" at bounding box center [222, 217] width 10 height 10
click at [226, 231] on button "And then click on "Applications"" at bounding box center [222, 236] width 10 height 10
click at [380, 257] on div at bounding box center [393, 255] width 29 height 29
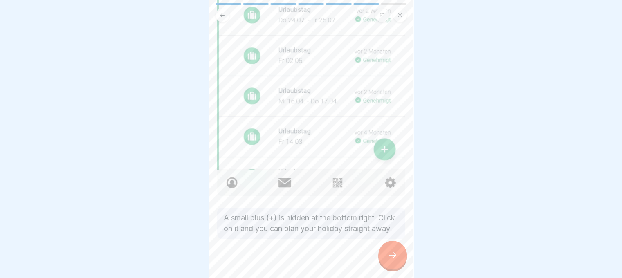
scroll to position [237, 0]
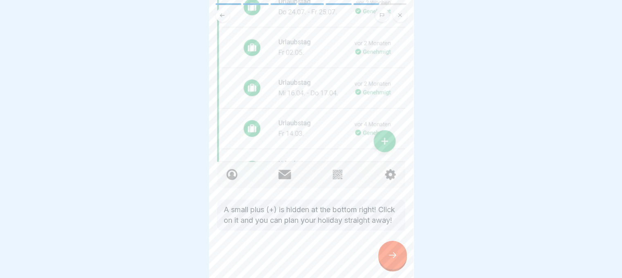
click at [386, 251] on div at bounding box center [393, 255] width 29 height 29
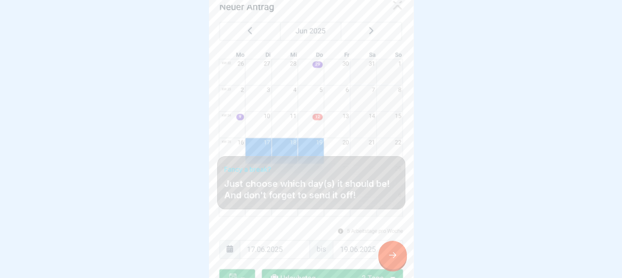
click at [391, 257] on icon at bounding box center [393, 255] width 10 height 10
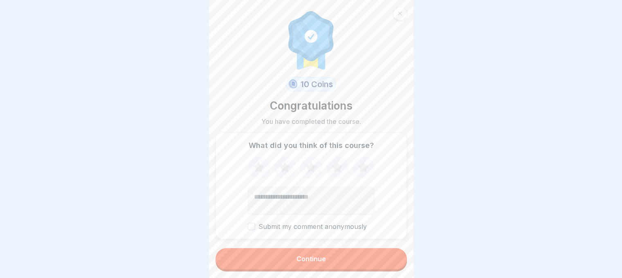
click at [391, 257] on button "Continue" at bounding box center [312, 258] width 192 height 21
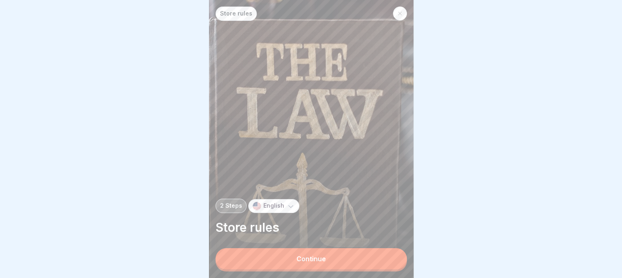
click at [293, 258] on button "Continue" at bounding box center [312, 258] width 192 height 21
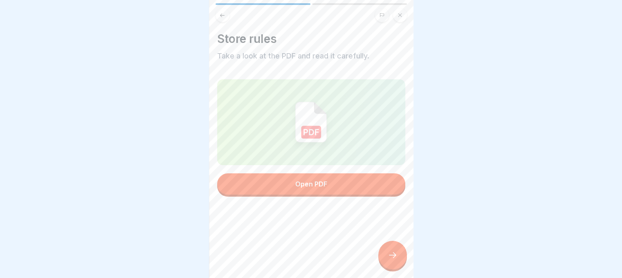
click at [295, 183] on button "Open PDF" at bounding box center [311, 184] width 188 height 21
click at [388, 260] on icon at bounding box center [393, 255] width 10 height 10
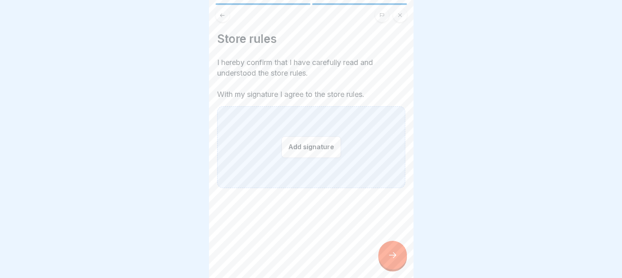
click at [305, 141] on button "Add signature" at bounding box center [312, 147] width 60 height 22
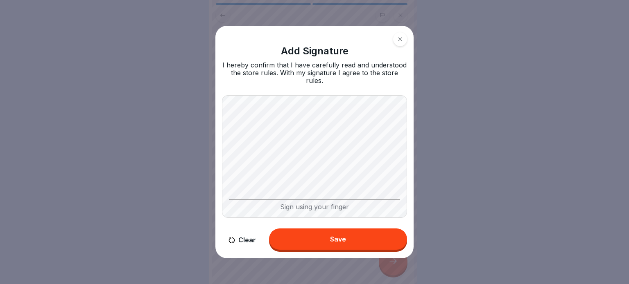
click at [235, 237] on button "Clear" at bounding box center [242, 240] width 41 height 23
click at [324, 234] on button "Save" at bounding box center [338, 239] width 138 height 21
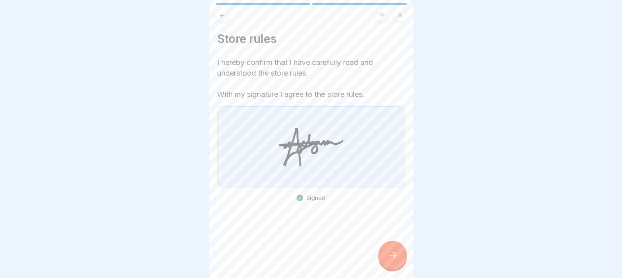
click at [392, 260] on icon at bounding box center [393, 255] width 10 height 10
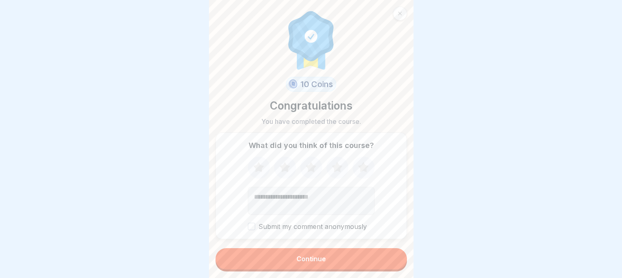
click at [318, 259] on button "Continue" at bounding box center [312, 258] width 192 height 21
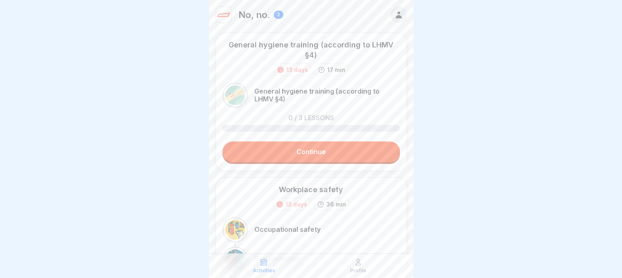
drag, startPoint x: 204, startPoint y: 55, endPoint x: 164, endPoint y: -50, distance: 112.3
click at [164, 0] on html "No, no. 2 General hygiene training (according to LHMV §4) 13 days 17 min Genera…" at bounding box center [311, 139] width 622 height 278
